Goal: Information Seeking & Learning: Understand process/instructions

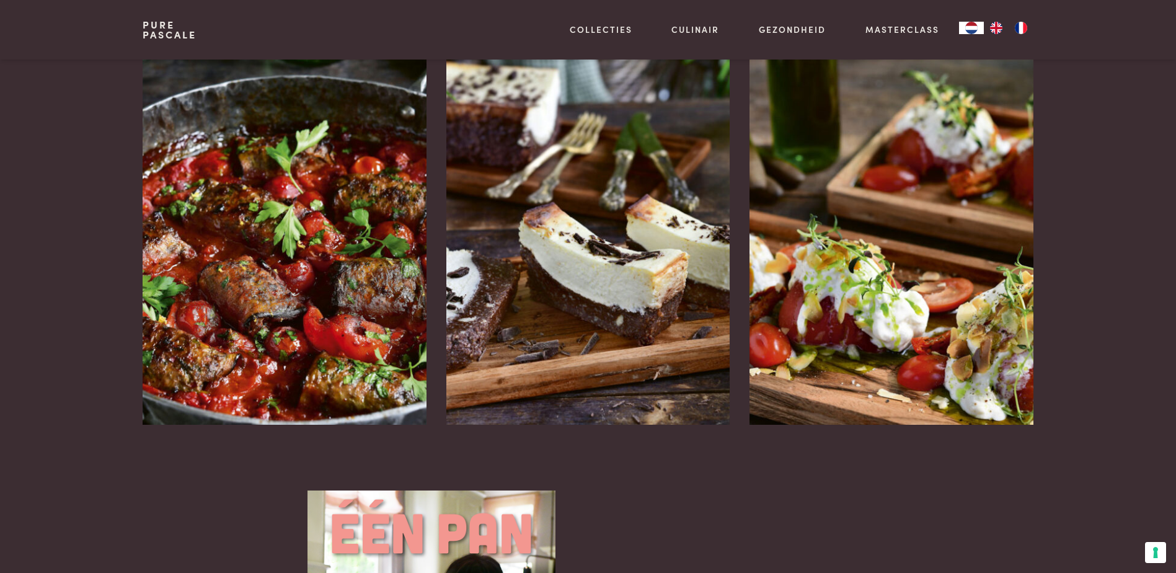
scroll to position [1611, 0]
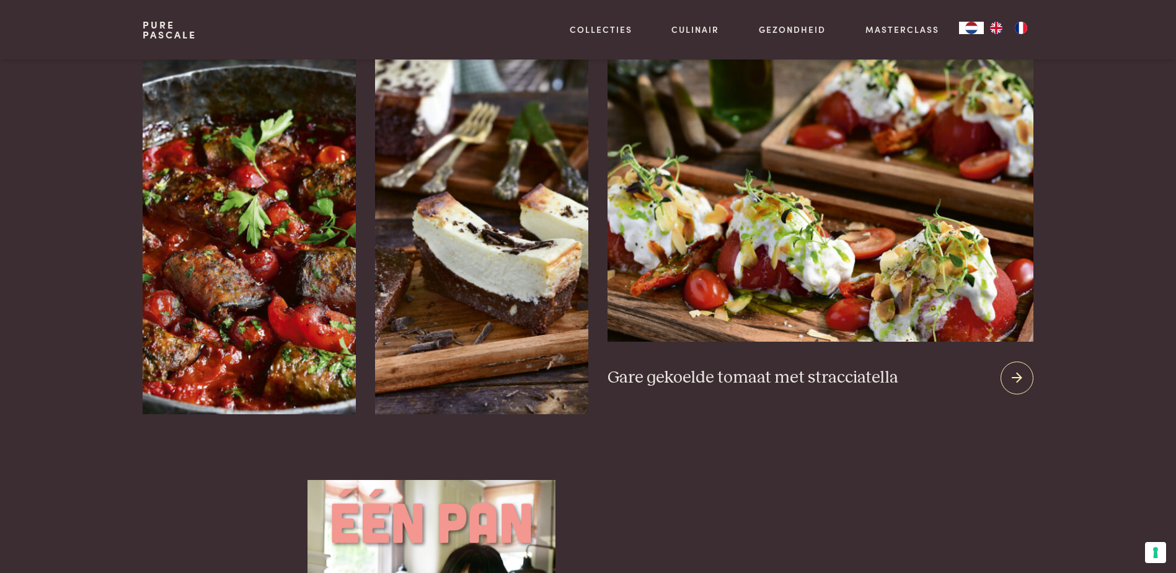
click at [1018, 369] on icon at bounding box center [1016, 378] width 11 height 18
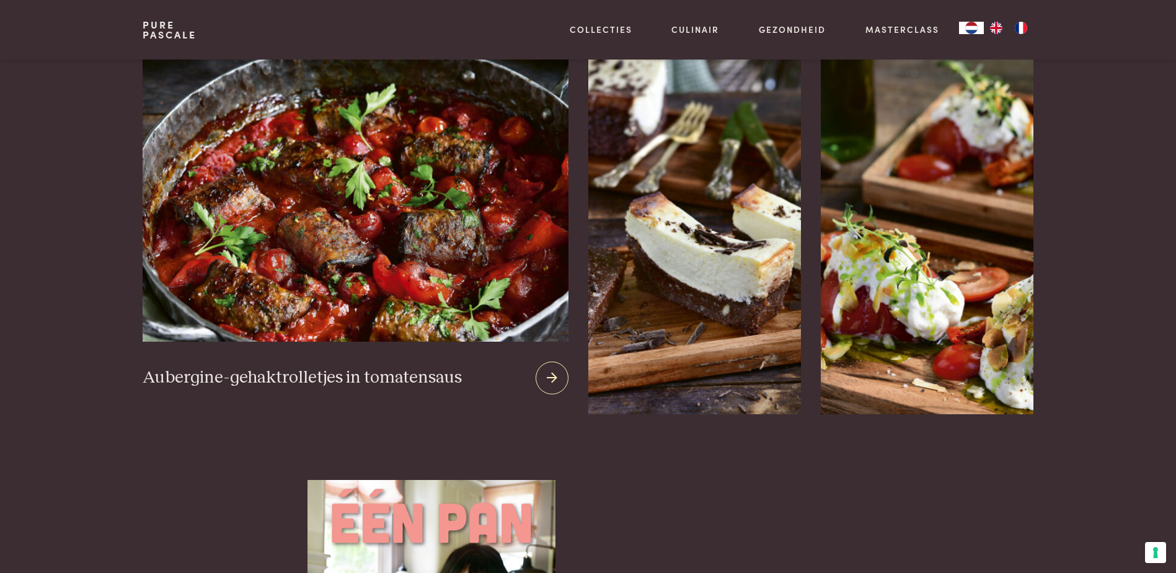
click at [255, 299] on img at bounding box center [355, 191] width 425 height 299
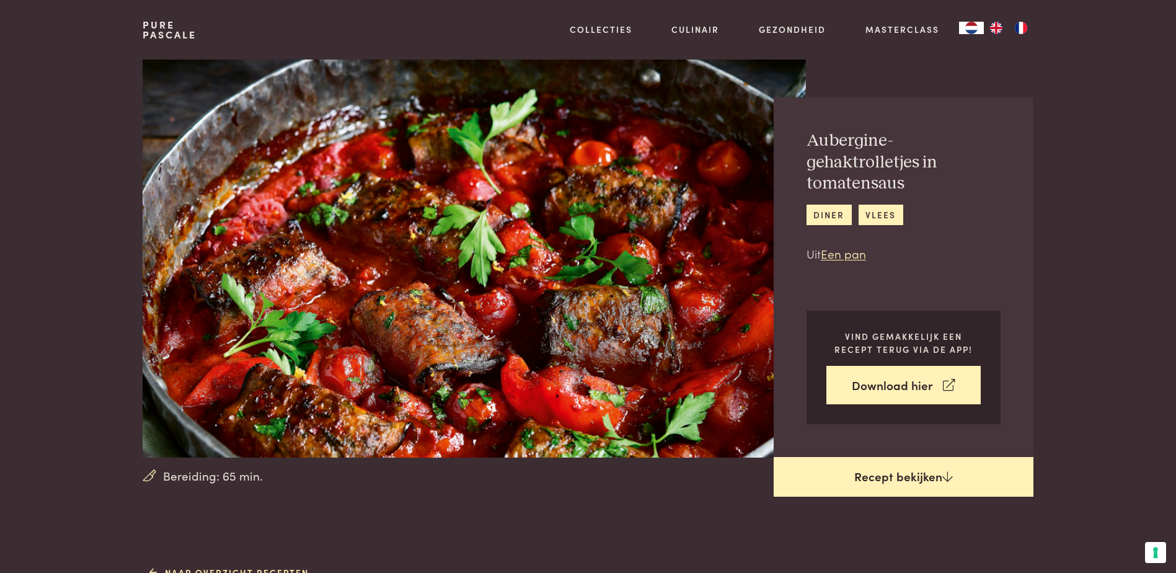
click at [930, 477] on link "Recept bekijken" at bounding box center [903, 477] width 260 height 40
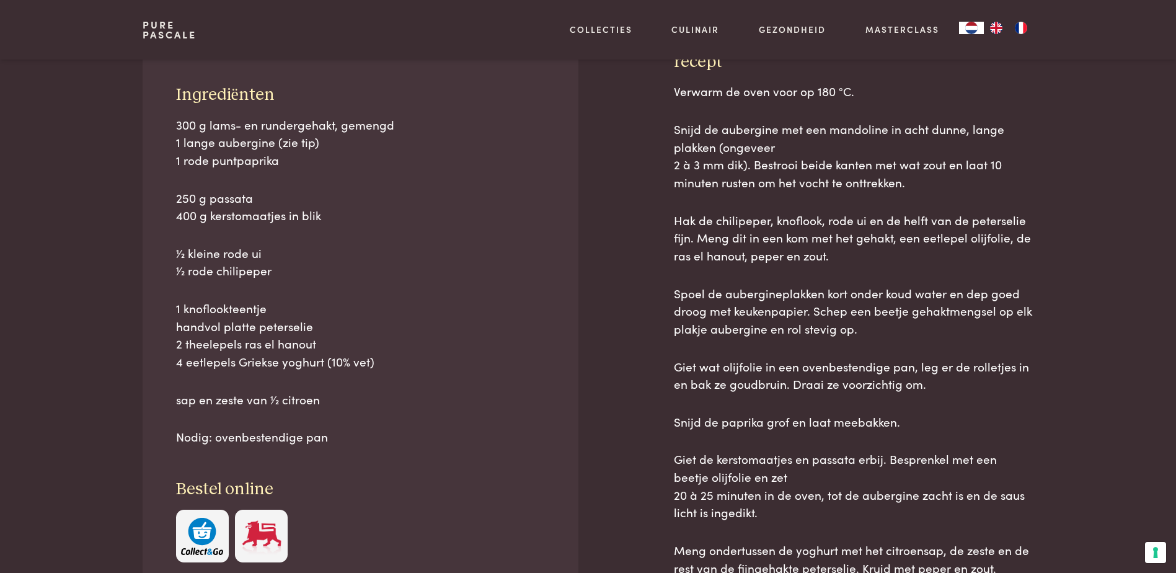
scroll to position [561, 0]
